Goal: Book appointment/travel/reservation

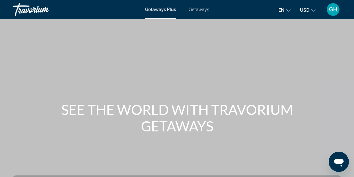
click at [162, 11] on span "Getaways Plus" at bounding box center [160, 9] width 31 height 5
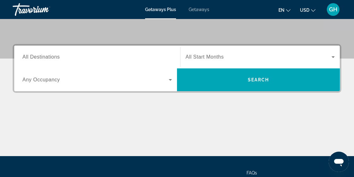
scroll to position [130, 0]
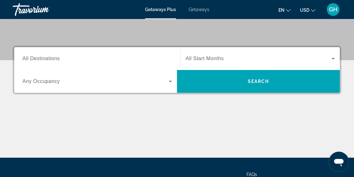
click at [140, 84] on span "Search widget" at bounding box center [95, 81] width 146 height 8
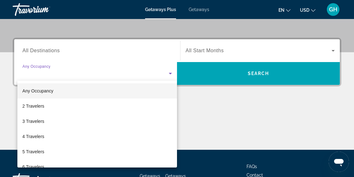
scroll to position [154, 0]
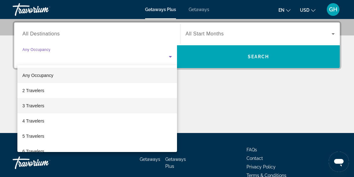
click at [49, 107] on mat-option "3 Travelers" at bounding box center [97, 105] width 160 height 15
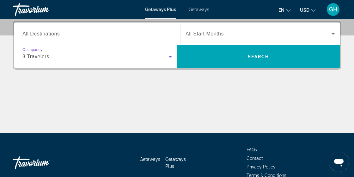
click at [234, 36] on span "Search widget" at bounding box center [259, 34] width 146 height 8
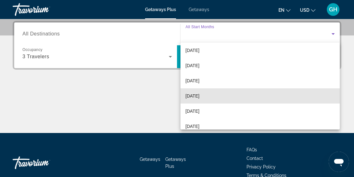
scroll to position [17, 0]
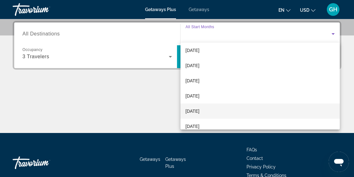
click at [200, 109] on span "[DATE]" at bounding box center [193, 111] width 14 height 8
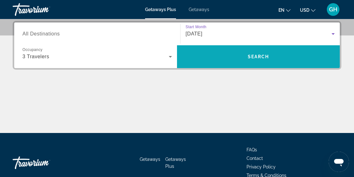
click at [254, 63] on span "Search" at bounding box center [258, 56] width 163 height 15
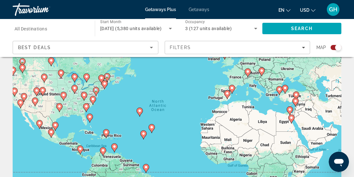
scroll to position [43, 0]
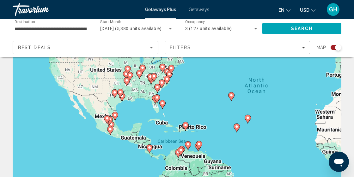
click at [164, 105] on div "To activate drag with keyboard, press Alt + Enter. Once in keyboard drag state,…" at bounding box center [177, 116] width 329 height 190
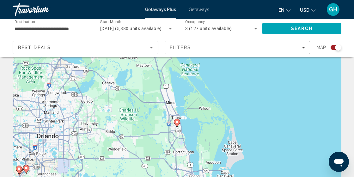
scroll to position [30, 0]
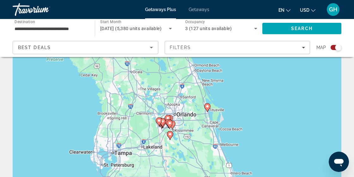
click at [173, 127] on gmp-advanced-marker "Main content" at bounding box center [170, 124] width 6 height 9
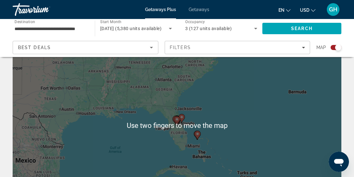
scroll to position [33, 0]
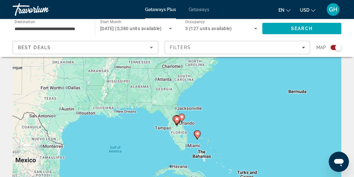
click at [223, 151] on div "To activate drag with keyboard, press Alt + Enter. Once in keyboard drag state,…" at bounding box center [177, 125] width 329 height 190
click at [178, 119] on image "Main content" at bounding box center [177, 119] width 4 height 4
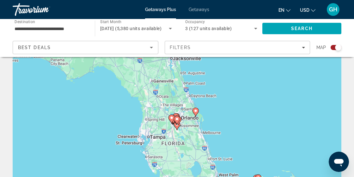
click at [177, 124] on icon "Main content" at bounding box center [177, 120] width 6 height 8
type input "**********"
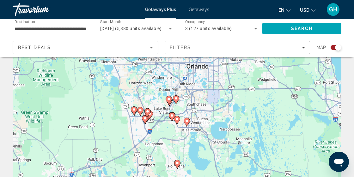
scroll to position [34, 0]
click at [177, 118] on image "Main content" at bounding box center [177, 118] width 4 height 4
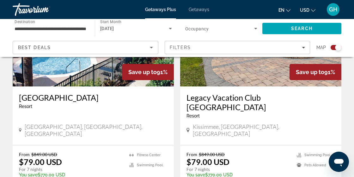
scroll to position [1436, 0]
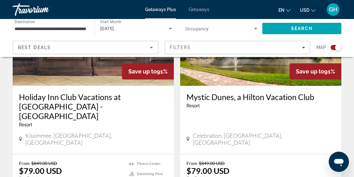
scroll to position [285, 0]
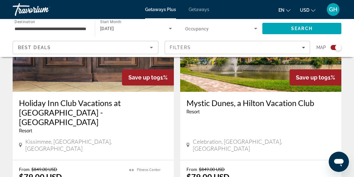
click at [274, 120] on div "Mystic Dunes, a Hilton Vacation Club Resort - This is an adults only resort [GE…" at bounding box center [260, 126] width 161 height 68
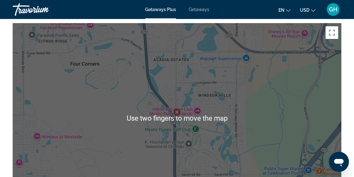
scroll to position [831, 0]
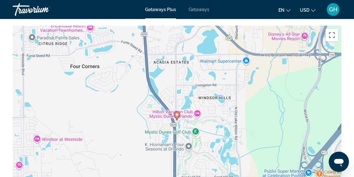
click at [258, 172] on div "To activate drag with keyboard, press Alt + Enter. Once in keyboard drag state,…" at bounding box center [177, 121] width 329 height 190
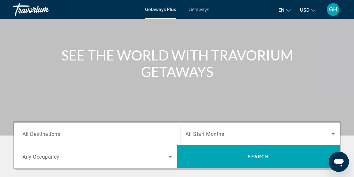
scroll to position [55, 0]
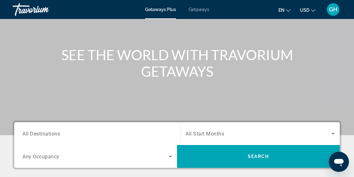
click at [235, 134] on span "Search widget" at bounding box center [259, 134] width 146 height 8
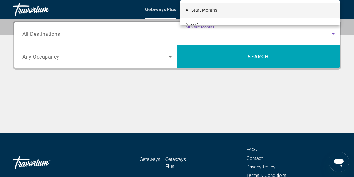
scroll to position [154, 0]
click at [225, 83] on div at bounding box center [177, 88] width 354 height 177
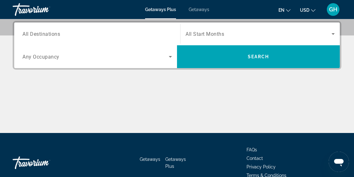
click at [231, 32] on span "Search widget" at bounding box center [259, 34] width 146 height 8
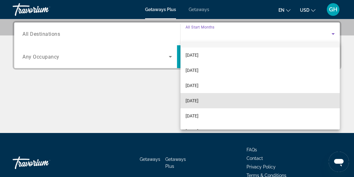
scroll to position [14, 0]
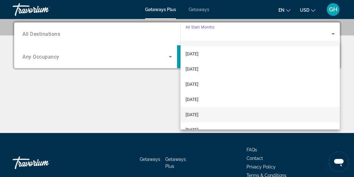
click at [199, 115] on span "[DATE]" at bounding box center [192, 115] width 13 height 8
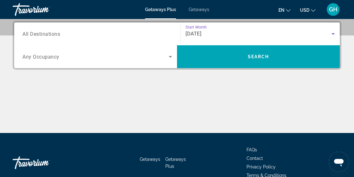
click at [130, 60] on span "Search widget" at bounding box center [95, 57] width 146 height 8
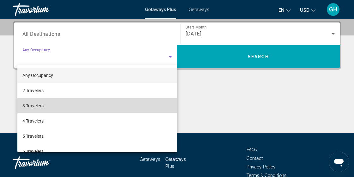
click at [107, 110] on mat-option "3 Travelers" at bounding box center [97, 105] width 160 height 15
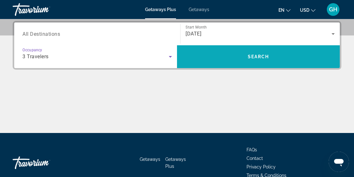
click at [249, 59] on span "Search" at bounding box center [258, 56] width 163 height 15
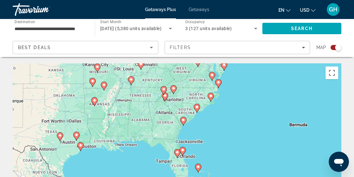
click at [184, 152] on div "To activate drag with keyboard, press Alt + Enter. Once in keyboard drag state,…" at bounding box center [177, 158] width 329 height 190
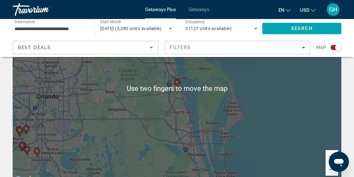
scroll to position [70, 0]
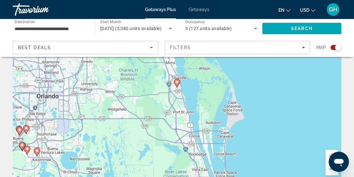
click at [20, 132] on div "To activate drag with keyboard, press Alt + Enter. Once in keyboard drag state,…" at bounding box center [177, 88] width 329 height 190
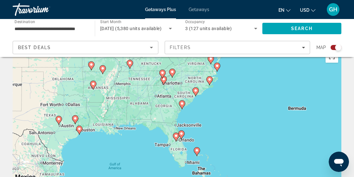
scroll to position [16, 0]
click at [195, 90] on div "To activate drag with keyboard, press Alt + Enter. Once in keyboard drag state,…" at bounding box center [177, 142] width 329 height 190
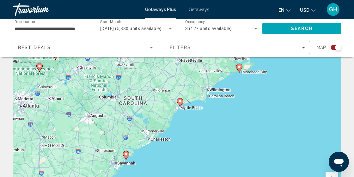
scroll to position [0, 0]
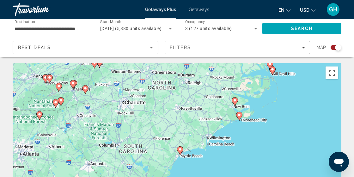
click at [193, 93] on div "To navigate, press the arrow keys. To activate drag with keyboard, press Alt + …" at bounding box center [177, 158] width 329 height 190
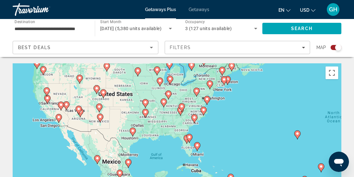
click at [59, 117] on div "To navigate, press the arrow keys. To activate drag with keyboard, press Alt + …" at bounding box center [177, 158] width 329 height 190
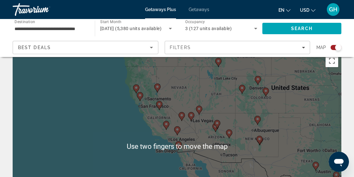
scroll to position [12, 0]
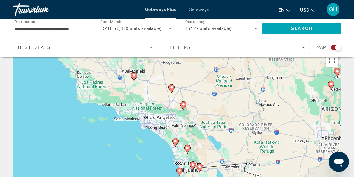
click at [193, 165] on div "To navigate, press the arrow keys. To activate drag with keyboard, press Alt + …" at bounding box center [177, 146] width 329 height 190
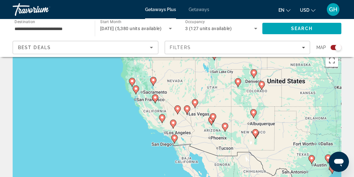
click at [175, 137] on div "To navigate, press the arrow keys. To activate drag with keyboard, press Alt + …" at bounding box center [177, 146] width 329 height 190
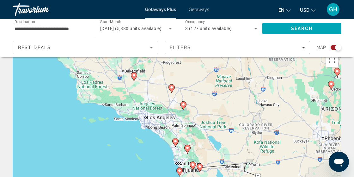
click at [180, 170] on div "To navigate, press the arrow keys. To activate drag with keyboard, press Alt + …" at bounding box center [177, 146] width 329 height 190
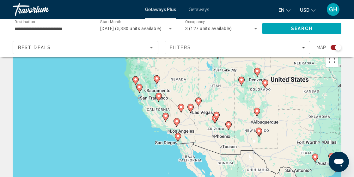
click at [179, 137] on div "To navigate, press the arrow keys. To activate drag with keyboard, press Alt + …" at bounding box center [177, 146] width 329 height 190
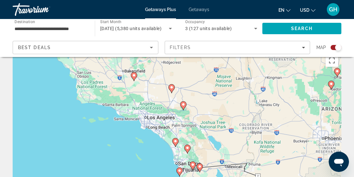
click at [202, 169] on div "To navigate, press the arrow keys. To activate drag with keyboard, press Alt + …" at bounding box center [177, 146] width 329 height 190
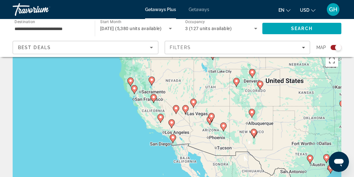
click at [174, 138] on div "To navigate, press the arrow keys. To activate drag with keyboard, press Alt + …" at bounding box center [177, 146] width 329 height 190
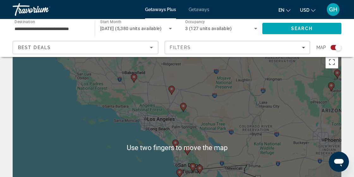
scroll to position [11, 0]
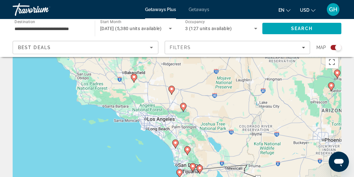
click at [180, 172] on div "To navigate, press the arrow keys. To activate drag with keyboard, press Alt + …" at bounding box center [177, 148] width 329 height 190
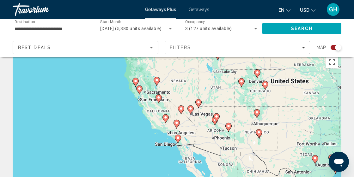
click at [180, 141] on div "To navigate, press the arrow keys. To activate drag with keyboard, press Alt + …" at bounding box center [177, 148] width 329 height 190
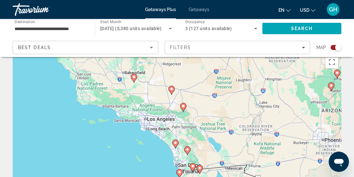
type input "**********"
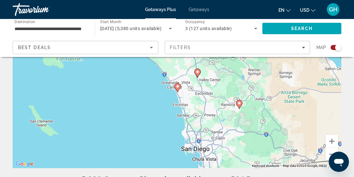
scroll to position [84, 0]
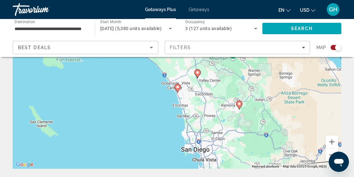
click at [177, 91] on icon "Main content" at bounding box center [178, 88] width 6 height 8
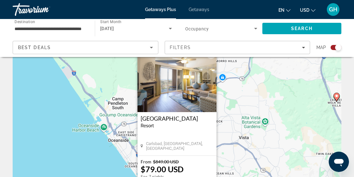
scroll to position [0, 0]
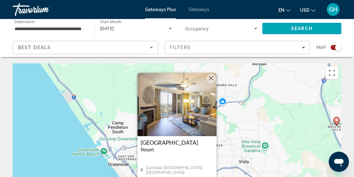
click at [214, 79] on button "Close" at bounding box center [211, 77] width 9 height 9
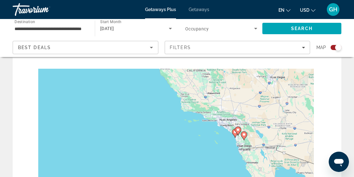
scroll to position [22, 0]
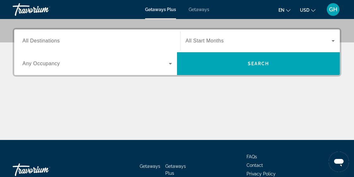
scroll to position [150, 0]
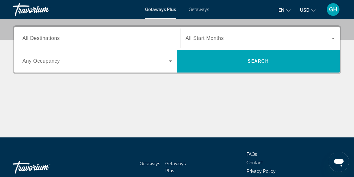
click at [245, 41] on span "Search widget" at bounding box center [259, 38] width 146 height 8
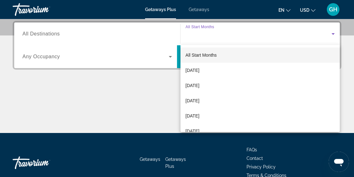
scroll to position [154, 0]
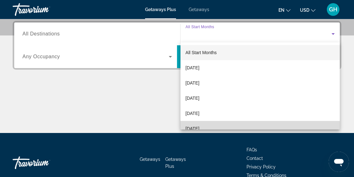
click at [200, 127] on span "[DATE]" at bounding box center [193, 129] width 14 height 8
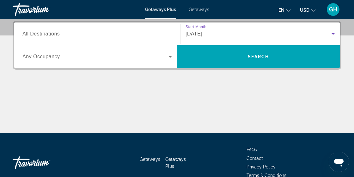
click at [136, 59] on span "Search widget" at bounding box center [95, 57] width 146 height 8
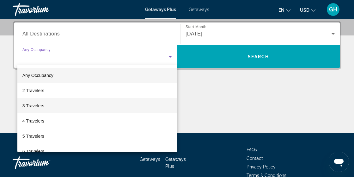
click at [89, 105] on mat-option "3 Travelers" at bounding box center [97, 105] width 160 height 15
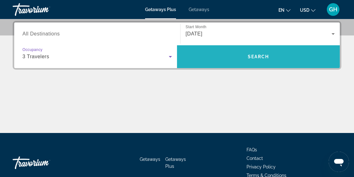
click at [245, 57] on span "Search" at bounding box center [258, 56] width 163 height 15
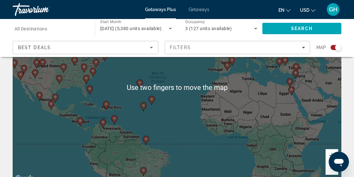
scroll to position [71, 0]
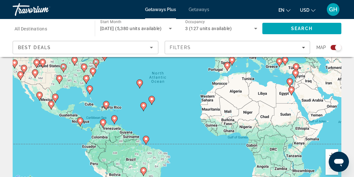
click at [108, 106] on div "To activate drag with keyboard, press Alt + Enter. Once in keyboard drag state,…" at bounding box center [177, 87] width 329 height 190
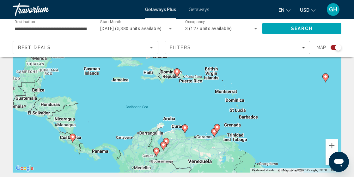
scroll to position [113, 0]
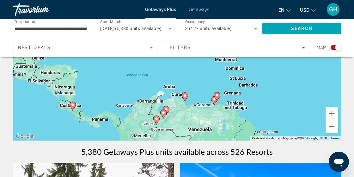
click at [73, 104] on div "To activate drag with keyboard, press Alt + Enter. Once in keyboard drag state,…" at bounding box center [177, 46] width 329 height 190
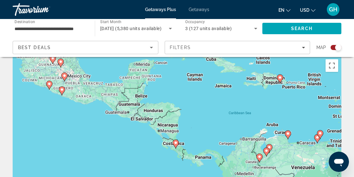
scroll to position [7, 0]
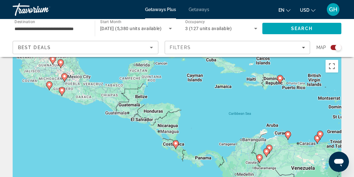
type input "**********"
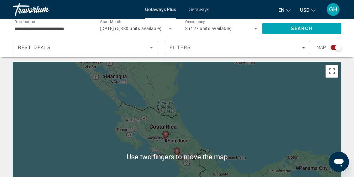
scroll to position [0, 0]
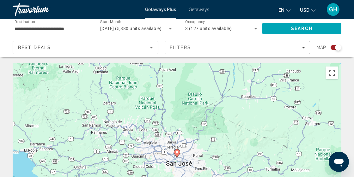
click at [178, 152] on image "Main content" at bounding box center [177, 152] width 4 height 4
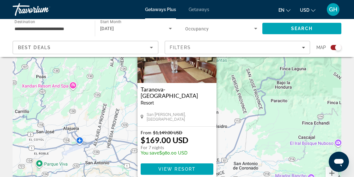
scroll to position [53, 0]
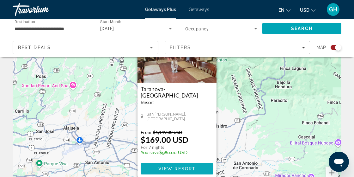
click at [198, 169] on span "Main content" at bounding box center [177, 168] width 73 height 15
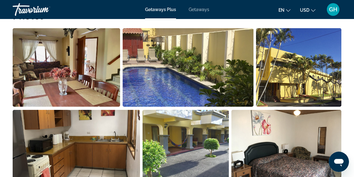
scroll to position [427, 0]
click at [115, 93] on img "Open full-screen image slider" at bounding box center [67, 67] width 108 height 78
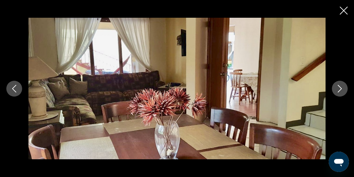
scroll to position [427, 0]
click at [340, 91] on icon "Next image" at bounding box center [340, 89] width 4 height 8
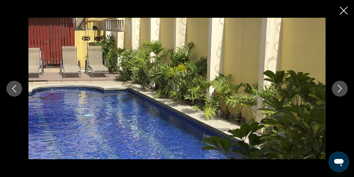
click at [335, 92] on button "Next image" at bounding box center [340, 89] width 16 height 16
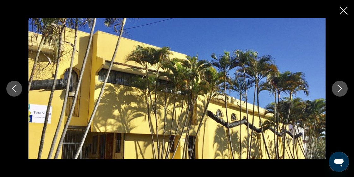
click at [334, 94] on button "Next image" at bounding box center [340, 89] width 16 height 16
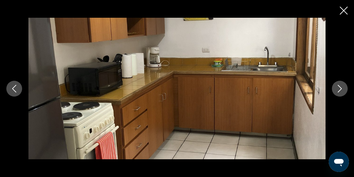
click at [334, 95] on div "prev next" at bounding box center [177, 88] width 354 height 141
click at [341, 91] on icon "Next image" at bounding box center [340, 89] width 8 height 8
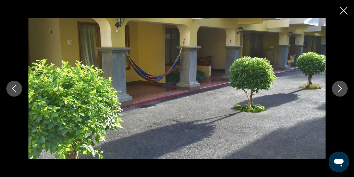
click at [335, 93] on button "Next image" at bounding box center [340, 89] width 16 height 16
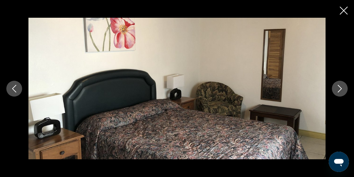
click at [334, 95] on div "prev next" at bounding box center [177, 88] width 354 height 141
click at [339, 88] on icon "Next image" at bounding box center [340, 89] width 8 height 8
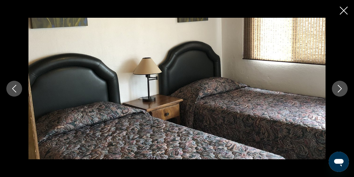
click at [338, 90] on icon "Next image" at bounding box center [340, 89] width 8 height 8
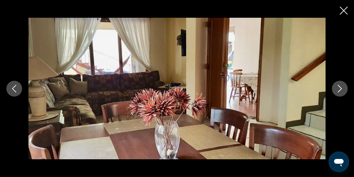
click at [334, 96] on div "prev next" at bounding box center [177, 88] width 354 height 141
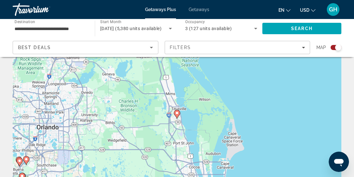
scroll to position [40, 0]
click at [39, 177] on div "To activate drag with keyboard, press Alt + Enter. Once in keyboard drag state,…" at bounding box center [177, 119] width 329 height 190
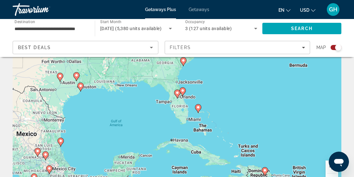
scroll to position [59, 0]
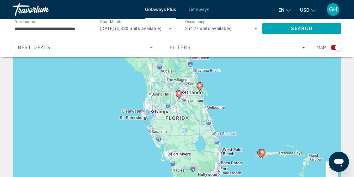
type input "**********"
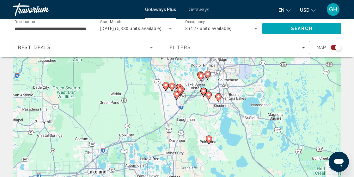
click at [165, 86] on image "Main content" at bounding box center [166, 85] width 4 height 4
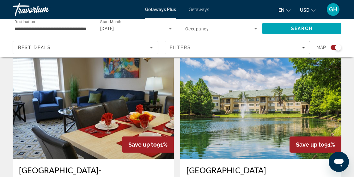
scroll to position [1356, 0]
click at [143, 103] on img "Main content" at bounding box center [93, 108] width 161 height 101
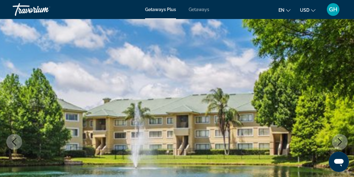
scroll to position [28, 0]
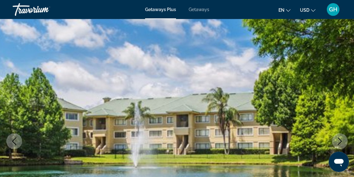
click at [340, 144] on icon "Next image" at bounding box center [340, 141] width 8 height 8
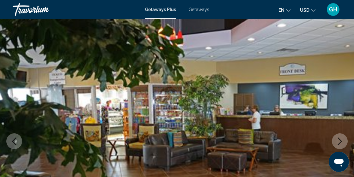
click at [334, 146] on button "Next image" at bounding box center [340, 141] width 16 height 16
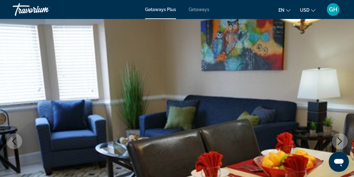
click at [334, 151] on img "Main content" at bounding box center [177, 141] width 354 height 301
click at [338, 145] on button "Next image" at bounding box center [340, 141] width 16 height 16
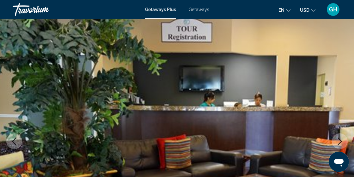
click at [337, 147] on button "Next image" at bounding box center [340, 141] width 16 height 16
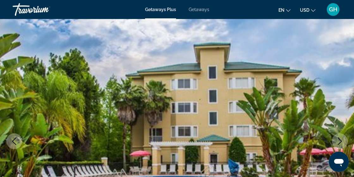
click at [335, 149] on img "Main content" at bounding box center [177, 141] width 354 height 301
click at [339, 144] on icon "Next image" at bounding box center [340, 141] width 4 height 8
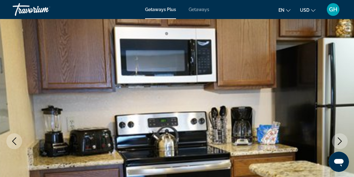
click at [338, 146] on button "Next image" at bounding box center [340, 141] width 16 height 16
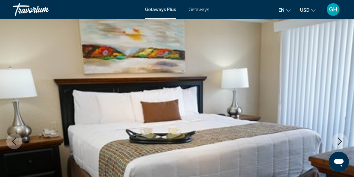
click at [337, 147] on button "Next image" at bounding box center [340, 141] width 16 height 16
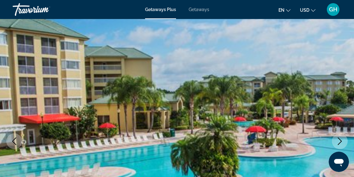
click at [338, 142] on icon "Next image" at bounding box center [340, 141] width 8 height 8
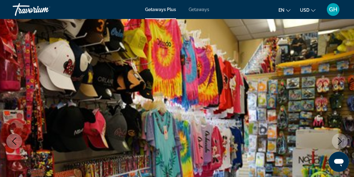
click at [336, 140] on icon "Next image" at bounding box center [340, 141] width 8 height 8
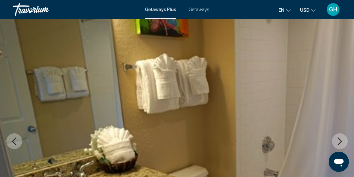
click at [334, 141] on button "Next image" at bounding box center [340, 141] width 16 height 16
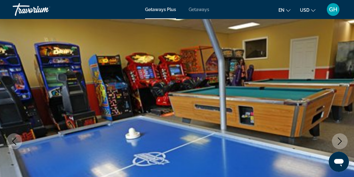
click at [333, 142] on button "Next image" at bounding box center [340, 141] width 16 height 16
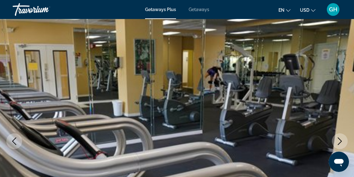
click at [333, 143] on button "Next image" at bounding box center [340, 141] width 16 height 16
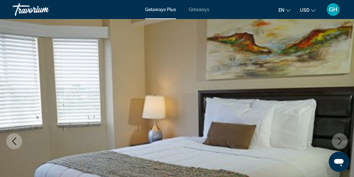
click at [337, 142] on icon "Next image" at bounding box center [340, 141] width 8 height 8
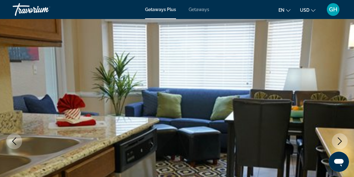
click at [337, 142] on icon "Next image" at bounding box center [340, 141] width 8 height 8
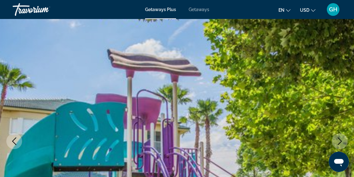
click at [339, 139] on icon "Next image" at bounding box center [340, 141] width 8 height 8
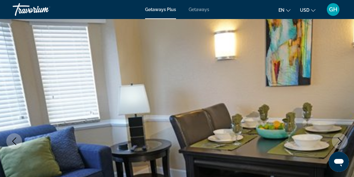
click at [339, 141] on icon "Next image" at bounding box center [340, 141] width 8 height 8
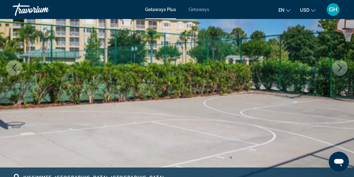
scroll to position [100, 0]
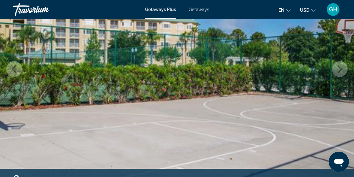
click at [341, 70] on icon "Next image" at bounding box center [340, 69] width 4 height 8
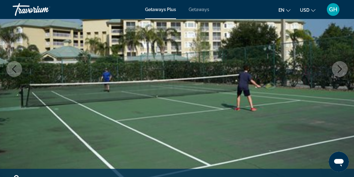
click at [338, 78] on img "Main content" at bounding box center [177, 69] width 354 height 301
click at [341, 76] on button "Next image" at bounding box center [340, 69] width 16 height 16
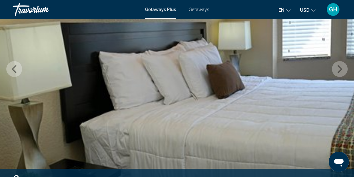
click at [342, 72] on icon "Next image" at bounding box center [340, 69] width 8 height 8
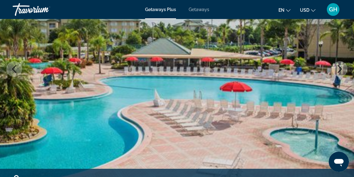
click at [344, 73] on button "Next image" at bounding box center [340, 69] width 16 height 16
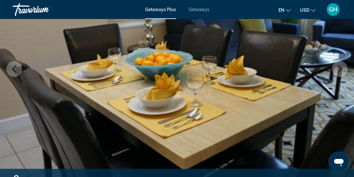
click at [342, 73] on button "Next image" at bounding box center [340, 69] width 16 height 16
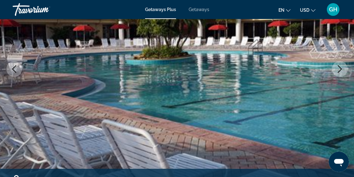
click at [342, 74] on button "Next image" at bounding box center [340, 69] width 16 height 16
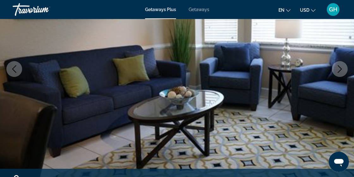
click at [342, 74] on button "Next image" at bounding box center [340, 69] width 16 height 16
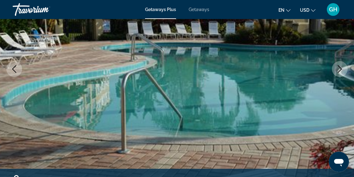
click at [341, 74] on button "Next image" at bounding box center [340, 69] width 16 height 16
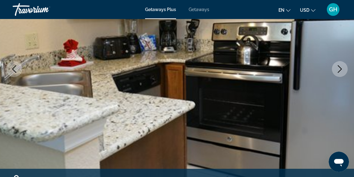
click at [342, 74] on button "Next image" at bounding box center [340, 69] width 16 height 16
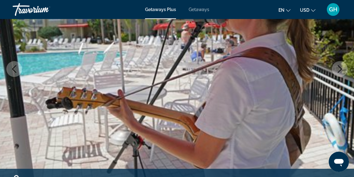
click at [342, 74] on button "Next image" at bounding box center [340, 69] width 16 height 16
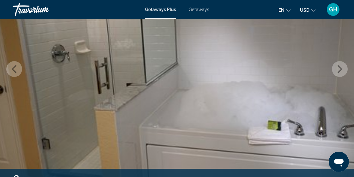
click at [342, 71] on icon "Next image" at bounding box center [340, 69] width 8 height 8
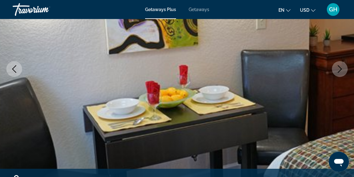
click at [341, 72] on icon "Next image" at bounding box center [340, 69] width 8 height 8
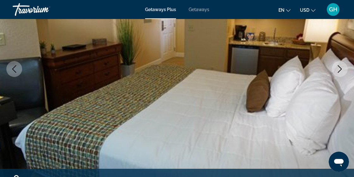
click at [341, 74] on button "Next image" at bounding box center [340, 69] width 16 height 16
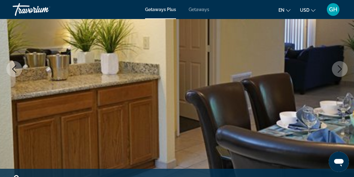
click at [342, 73] on button "Next image" at bounding box center [340, 69] width 16 height 16
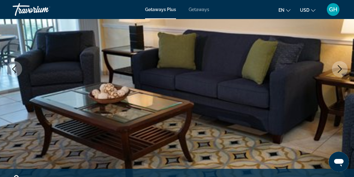
click at [340, 74] on button "Next image" at bounding box center [340, 69] width 16 height 16
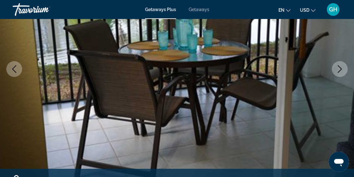
click at [341, 71] on icon "Next image" at bounding box center [340, 69] width 8 height 8
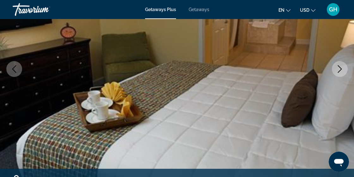
click at [340, 70] on icon "Next image" at bounding box center [340, 69] width 4 height 8
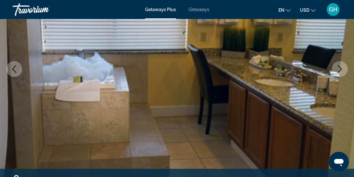
click at [341, 71] on icon "Next image" at bounding box center [340, 69] width 8 height 8
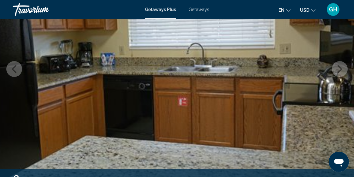
click at [341, 71] on icon "Next image" at bounding box center [340, 69] width 8 height 8
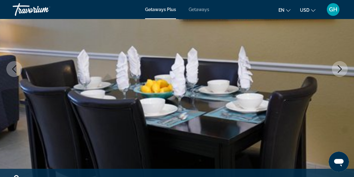
click at [342, 67] on icon "Next image" at bounding box center [340, 69] width 8 height 8
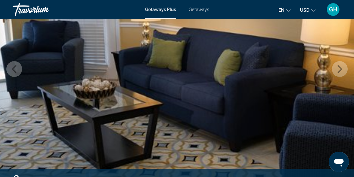
click at [341, 71] on icon "Next image" at bounding box center [340, 69] width 8 height 8
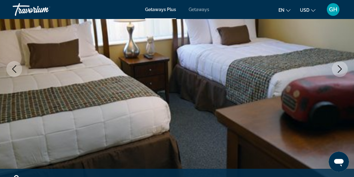
click at [342, 70] on icon "Next image" at bounding box center [340, 69] width 8 height 8
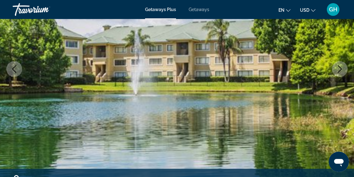
click at [341, 71] on icon "Next image" at bounding box center [340, 69] width 8 height 8
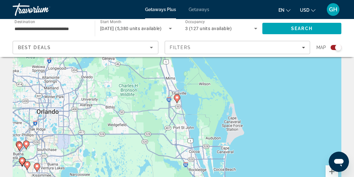
scroll to position [56, 0]
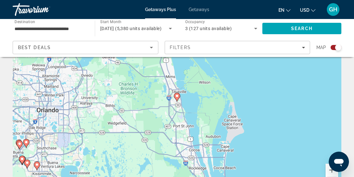
click at [39, 166] on div "To activate drag with keyboard, press Alt + Enter. Once in keyboard drag state,…" at bounding box center [177, 102] width 329 height 190
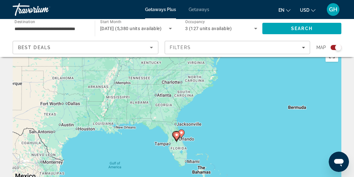
scroll to position [15, 0]
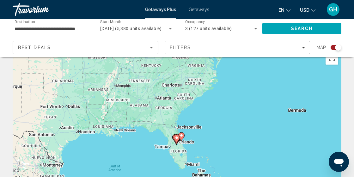
click at [177, 137] on image "Main content" at bounding box center [177, 138] width 4 height 4
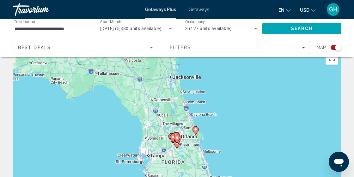
click at [177, 137] on image "Main content" at bounding box center [177, 138] width 4 height 4
type input "**********"
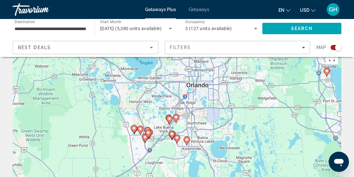
click at [187, 139] on image "Main content" at bounding box center [187, 140] width 4 height 4
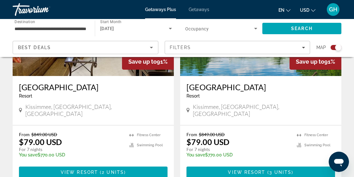
scroll to position [1449, 0]
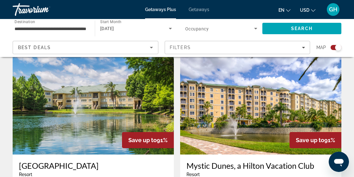
scroll to position [454, 0]
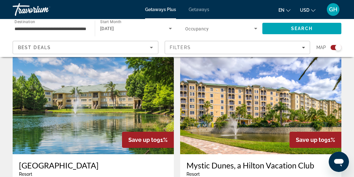
click at [127, 132] on div "Save up to 91%" at bounding box center [148, 140] width 52 height 16
click at [154, 132] on div "Save up to 91%" at bounding box center [148, 140] width 52 height 16
click at [147, 88] on img "Main content" at bounding box center [93, 103] width 161 height 101
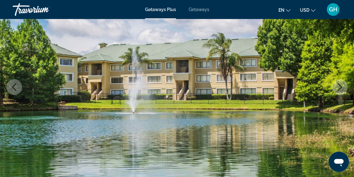
scroll to position [84, 0]
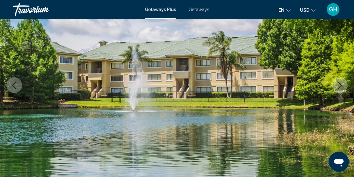
click at [342, 87] on icon "Next image" at bounding box center [340, 85] width 8 height 8
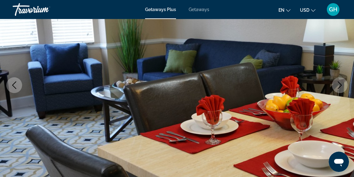
click at [339, 84] on icon "Next image" at bounding box center [340, 85] width 8 height 8
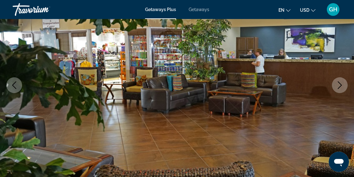
click at [338, 84] on icon "Next image" at bounding box center [340, 85] width 8 height 8
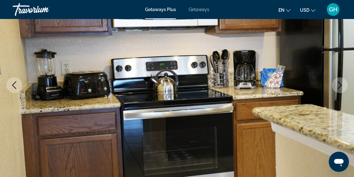
click at [337, 83] on icon "Next image" at bounding box center [340, 85] width 8 height 8
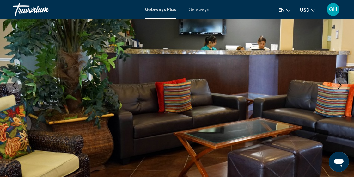
click at [335, 84] on button "Next image" at bounding box center [340, 85] width 16 height 16
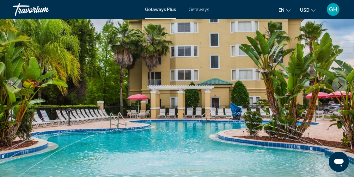
click at [334, 86] on button "Next image" at bounding box center [340, 85] width 16 height 16
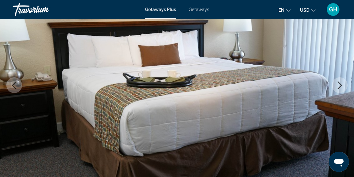
click at [330, 85] on img "Main content" at bounding box center [177, 85] width 354 height 301
click at [339, 86] on icon "Next image" at bounding box center [340, 85] width 8 height 8
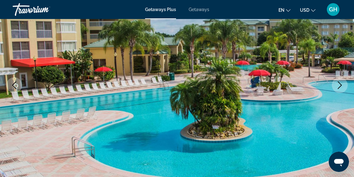
click at [339, 82] on icon "Next image" at bounding box center [340, 85] width 4 height 8
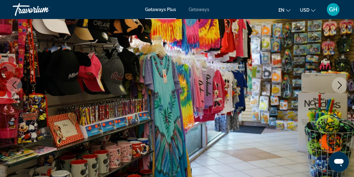
click at [338, 82] on icon "Next image" at bounding box center [340, 85] width 8 height 8
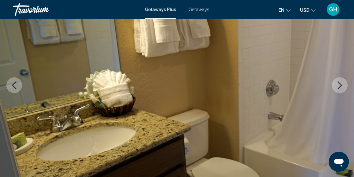
click at [334, 84] on button "Next image" at bounding box center [340, 85] width 16 height 16
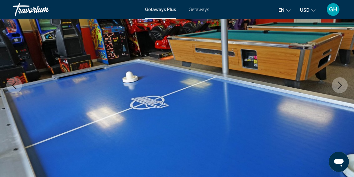
click at [335, 84] on button "Next image" at bounding box center [340, 85] width 16 height 16
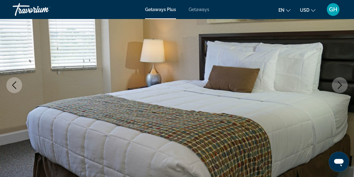
click at [335, 85] on button "Next image" at bounding box center [340, 85] width 16 height 16
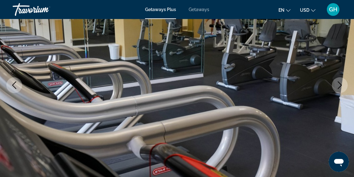
click at [335, 84] on button "Next image" at bounding box center [340, 85] width 16 height 16
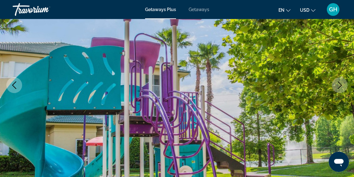
click at [334, 84] on button "Next image" at bounding box center [340, 85] width 16 height 16
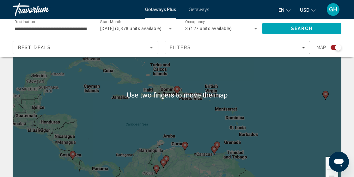
scroll to position [63, 0]
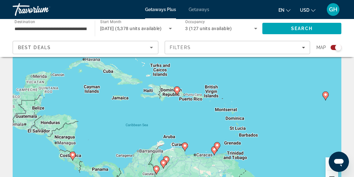
type input "**********"
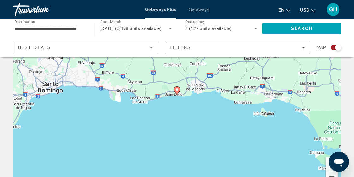
click at [178, 90] on image "Main content" at bounding box center [177, 90] width 4 height 4
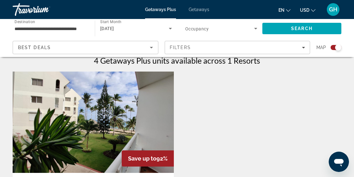
scroll to position [203, 0]
